Goal: Browse casually

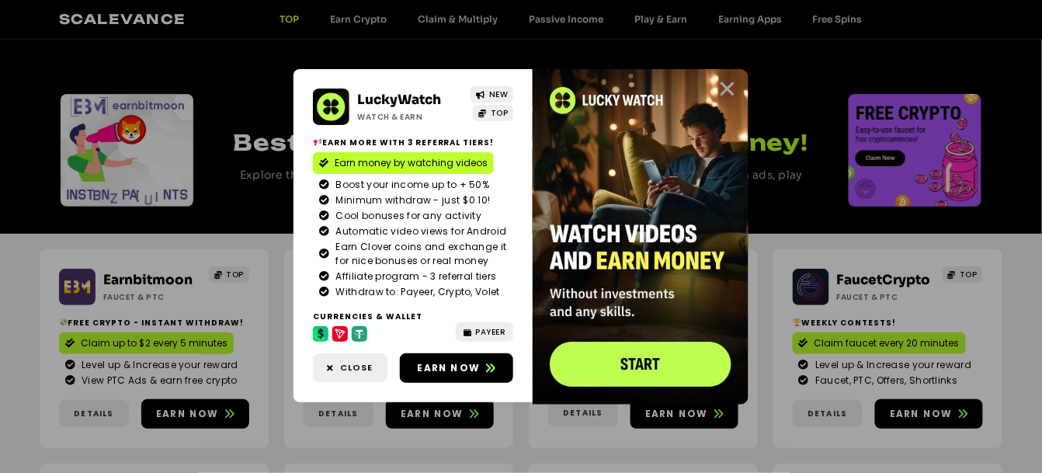
click at [728, 79] on icon "Close" at bounding box center [726, 88] width 19 height 19
